Goal: Find specific page/section: Find specific page/section

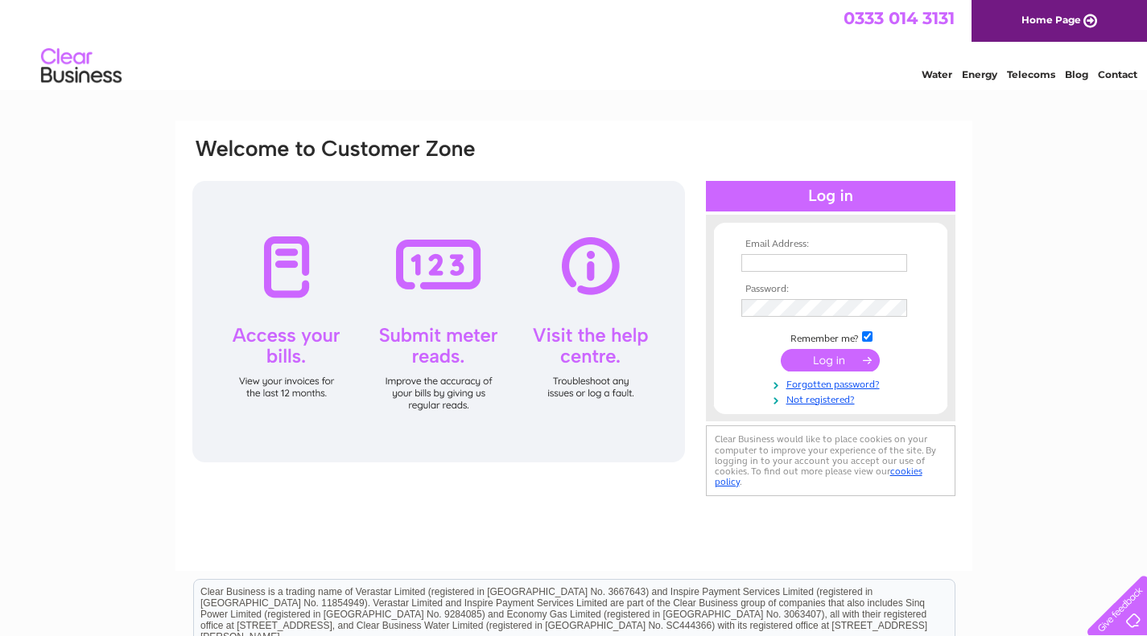
click at [896, 261] on input "text" at bounding box center [824, 263] width 166 height 18
type input "sebastian.lowe1@btinternet.com"
click at [780, 351] on input "submit" at bounding box center [829, 362] width 99 height 23
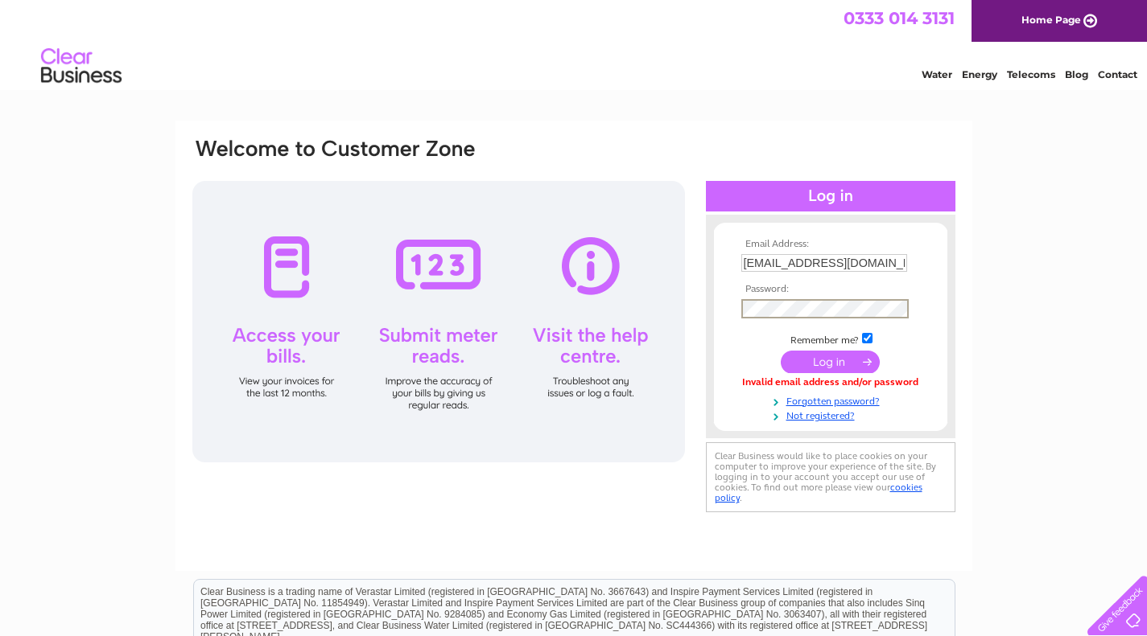
click at [780, 351] on input "submit" at bounding box center [829, 362] width 99 height 23
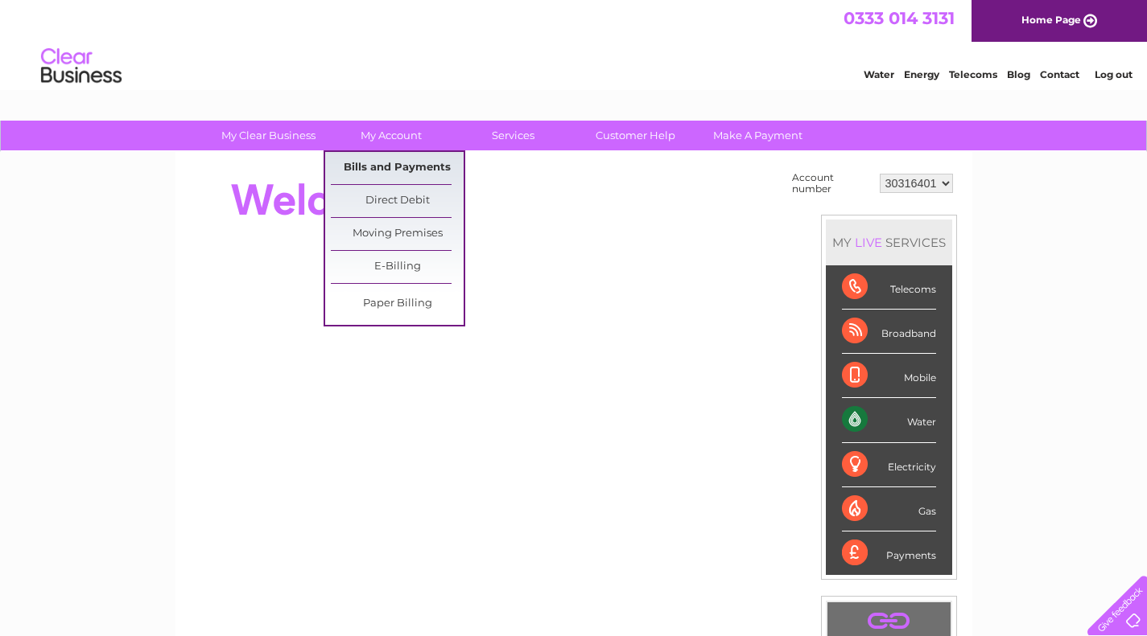
click at [374, 167] on link "Bills and Payments" at bounding box center [397, 168] width 133 height 32
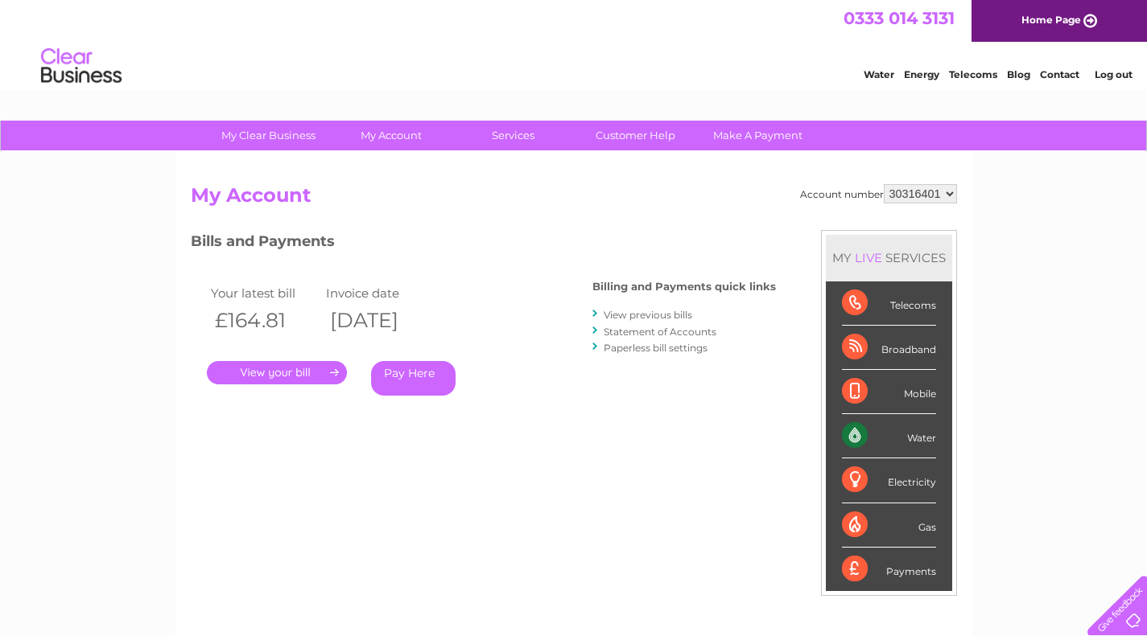
click at [326, 372] on link "." at bounding box center [277, 372] width 140 height 23
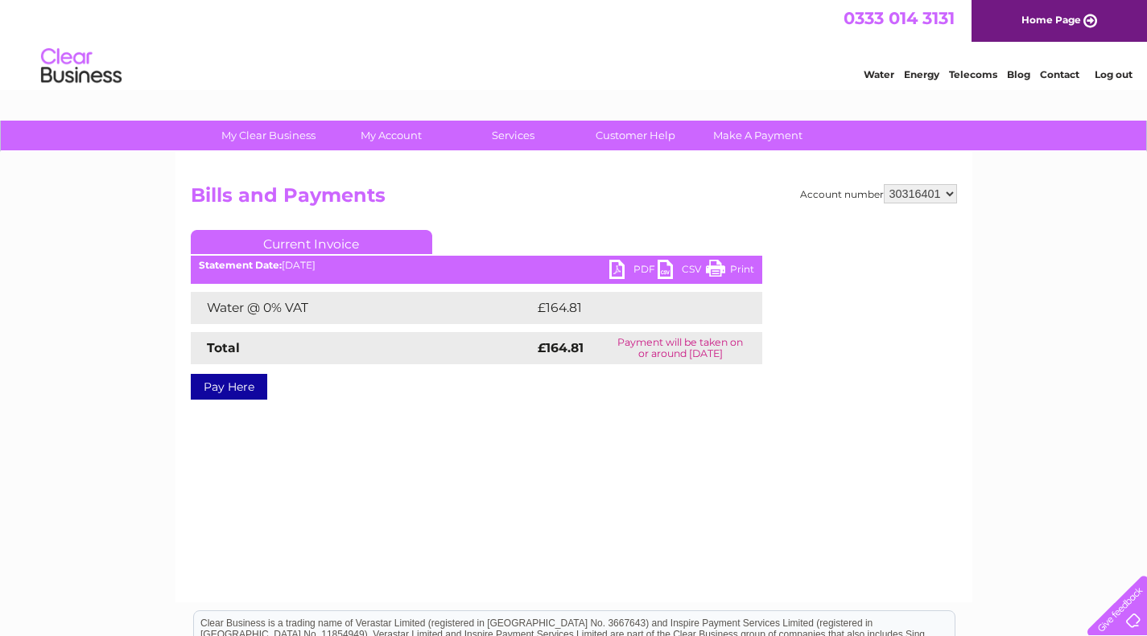
click at [622, 269] on link "PDF" at bounding box center [633, 271] width 48 height 23
